Goal: Task Accomplishment & Management: Complete application form

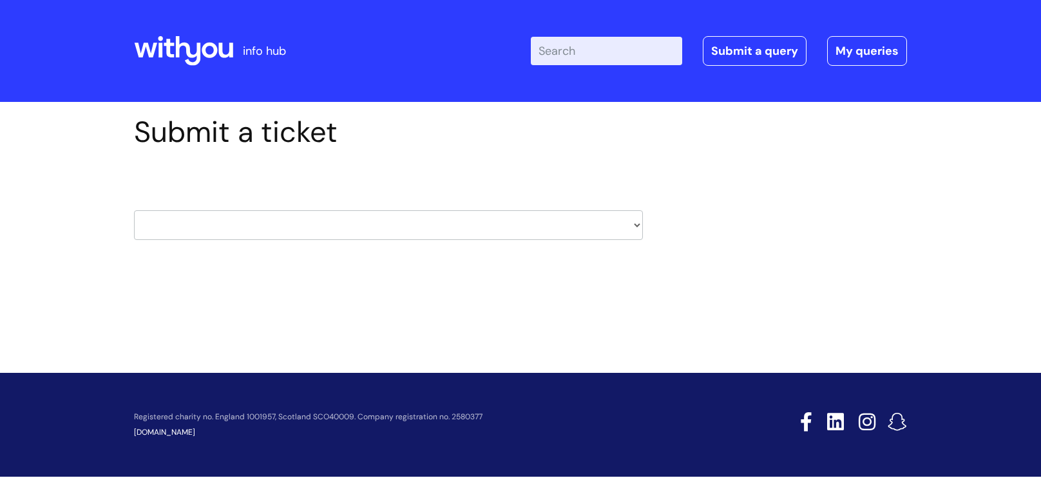
click at [341, 227] on select "HR / People IT and Support Clinical Drug Alerts Finance Accounts Data Support T…" at bounding box center [388, 225] width 509 height 30
select select "learning_and_development"
click at [134, 210] on select "HR / People IT and Support Clinical Drug Alerts Finance Accounts Data Support T…" at bounding box center [388, 225] width 509 height 30
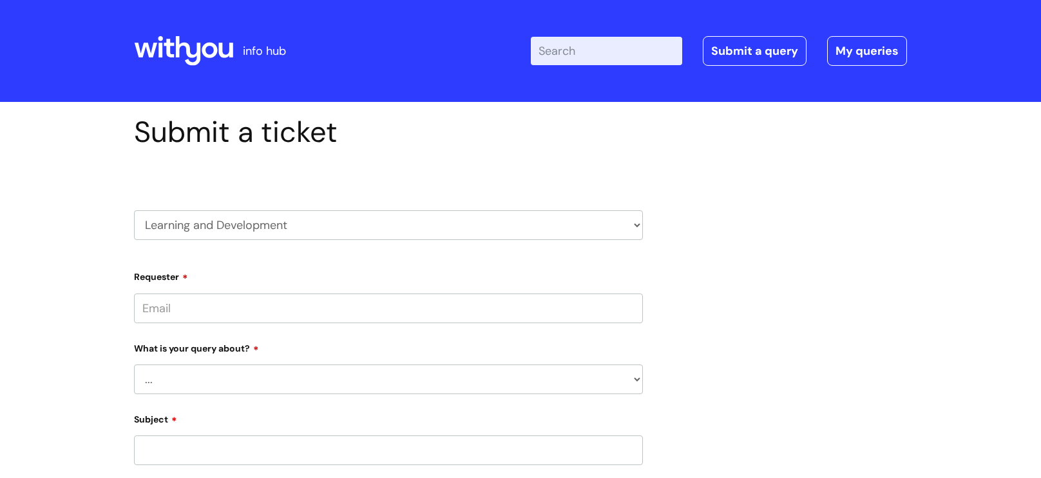
click at [196, 310] on input "Requester" at bounding box center [388, 308] width 509 height 30
type input "[PERSON_NAME][EMAIL_ADDRESS][PERSON_NAME][DOMAIN_NAME]"
click at [224, 382] on select "... Question about a training course or session booking Ask about apprenticeshi…" at bounding box center [388, 380] width 509 height 30
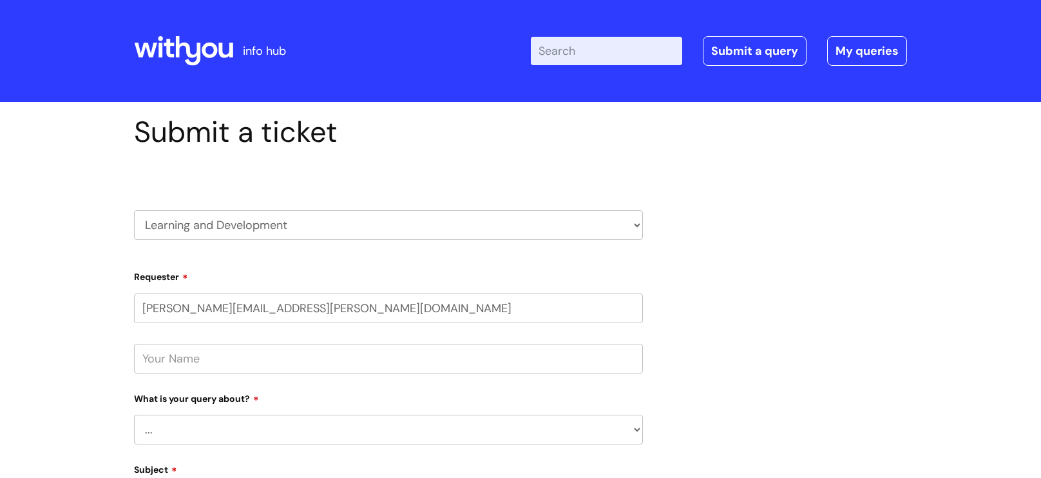
select select "Question about a training course or session booking"
click at [134, 416] on select "... Question about a training course or session booking Ask about apprenticeshi…" at bounding box center [388, 429] width 509 height 30
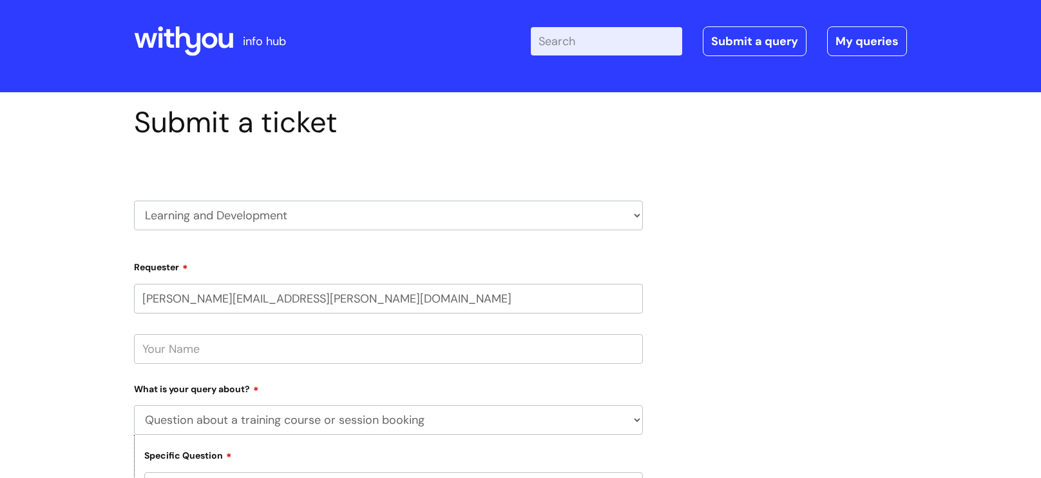
scroll to position [150, 0]
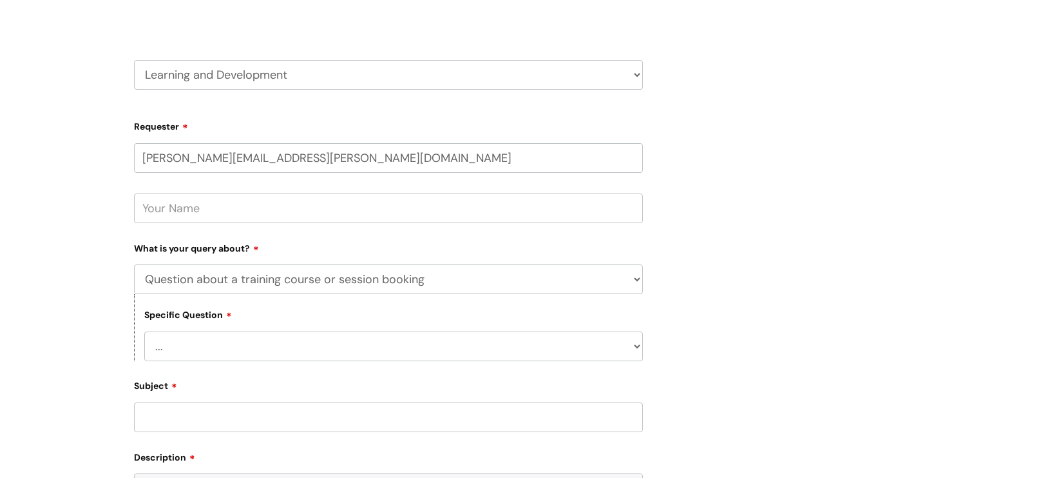
click at [180, 349] on select "... Training booking request Training dates/timetable Enquiry about a topic or …" at bounding box center [393, 346] width 499 height 30
click at [202, 363] on form "Requester [PERSON_NAME][EMAIL_ADDRESS][PERSON_NAME][DOMAIN_NAME] Type Of Reques…" at bounding box center [388, 405] width 509 height 581
click at [193, 413] on input "Subject" at bounding box center [388, 417] width 509 height 30
paste input "Launch Training Or copy URL: [URL][DOMAIN_NAME]"
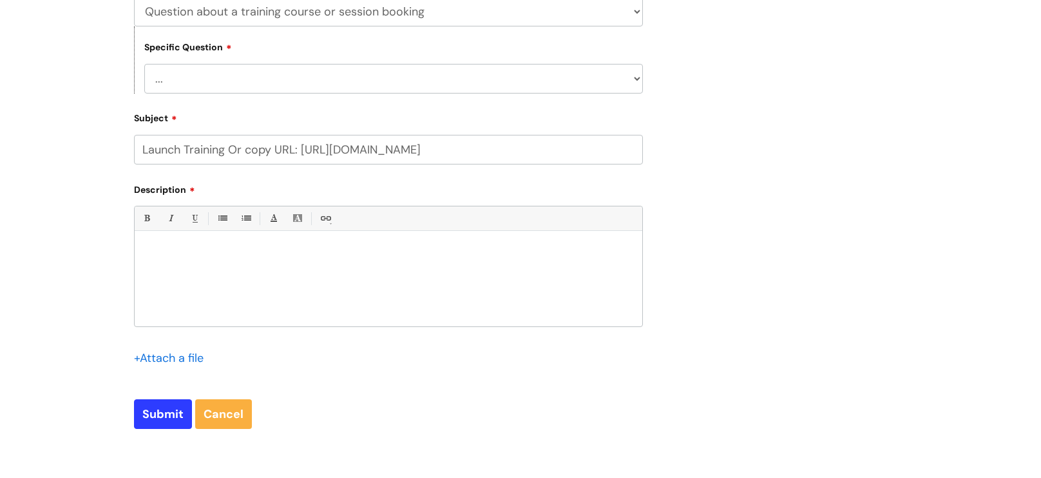
scroll to position [294, 0]
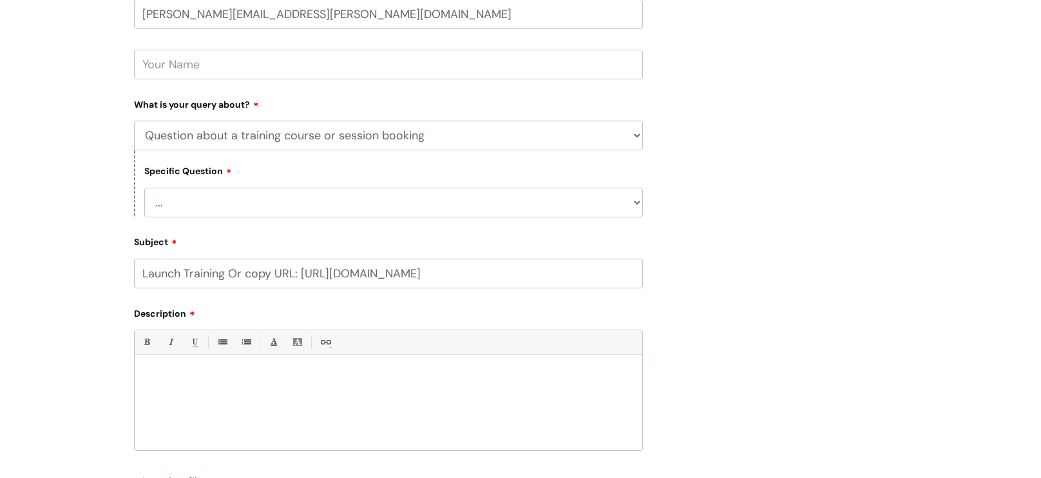
type input "Launch Training Or copy URL: [URL][DOMAIN_NAME]"
click at [166, 396] on div at bounding box center [389, 405] width 508 height 89
paste div
click at [256, 395] on p "Launch Training Or copy URL: [URL][DOMAIN_NAME]" at bounding box center [388, 383] width 488 height 24
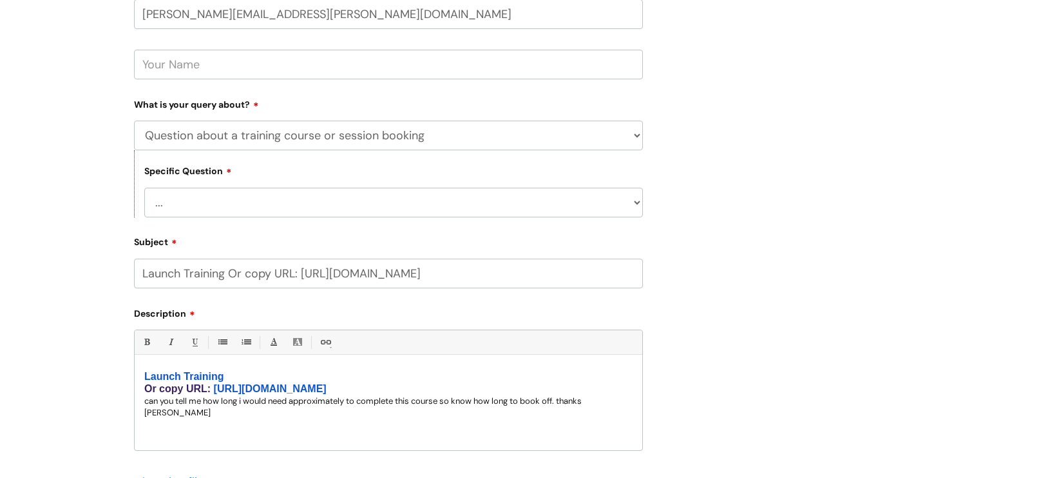
scroll to position [589, 0]
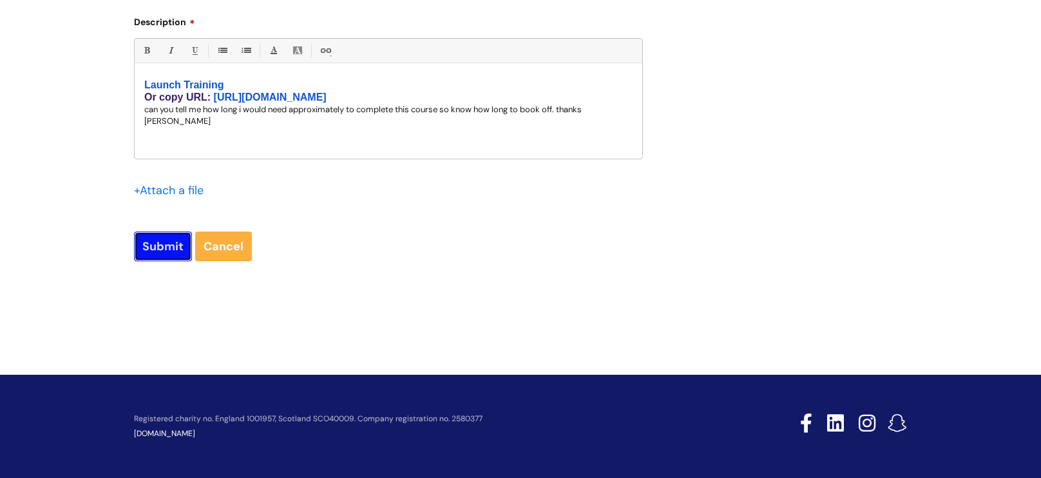
click at [169, 246] on input "Submit" at bounding box center [163, 246] width 58 height 30
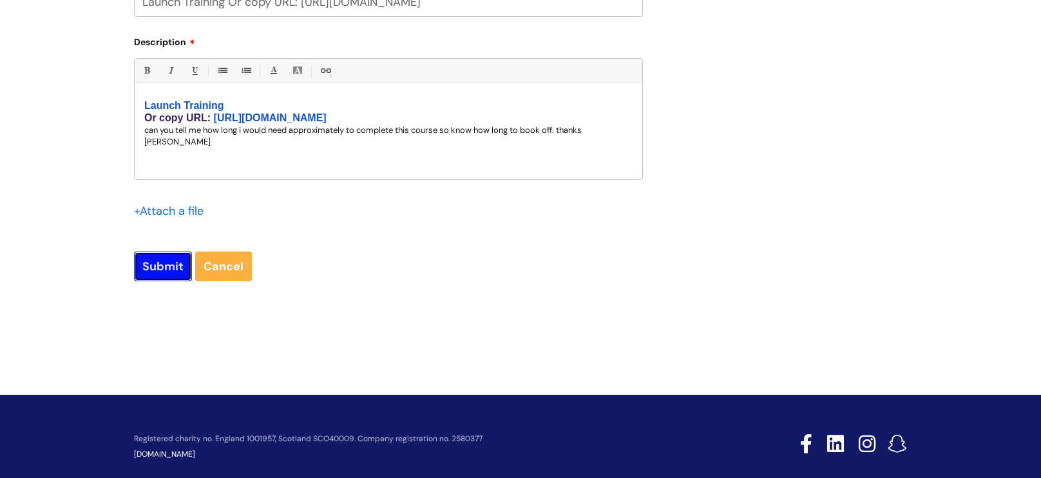
scroll to position [613, 0]
